Goal: Task Accomplishment & Management: Complete application form

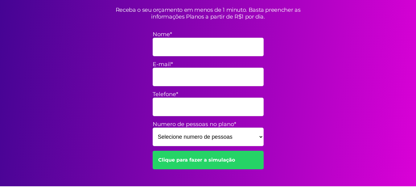
scroll to position [157, 0]
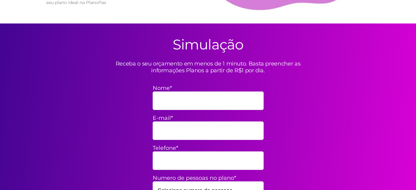
click at [171, 105] on input "Nome*" at bounding box center [208, 100] width 111 height 19
type input "[PERSON_NAME]"
click at [156, 134] on input "E-mail*" at bounding box center [208, 130] width 111 height 19
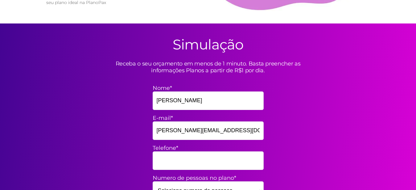
type input "[PERSON_NAME][EMAIL_ADDRESS][DOMAIN_NAME]"
click at [168, 156] on input "Telefone*" at bounding box center [208, 160] width 111 height 19
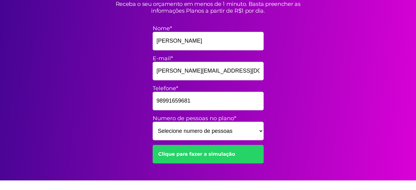
scroll to position [220, 0]
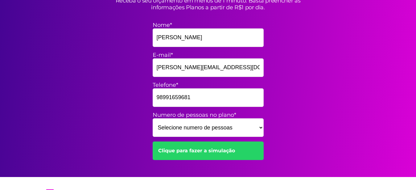
type input "98991659681"
click at [153, 118] on select "Selecione numero de pessoas 1 2 3 4 5 6 7 8 9 10 11 12 13 14 15" at bounding box center [208, 127] width 111 height 19
select select "6"
click option "6" at bounding box center [0, 0] width 0 height 0
click at [212, 151] on link "Clique para fazer a simulação" at bounding box center [208, 150] width 111 height 19
